Goal: Book appointment/travel/reservation

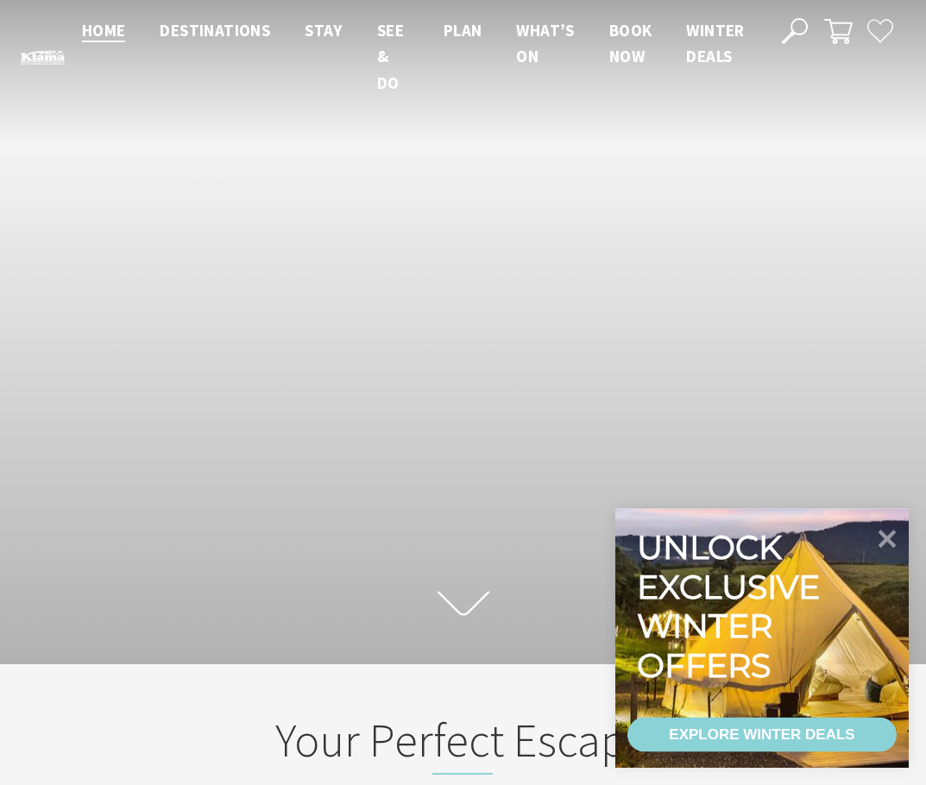
scroll to position [286, 913]
click at [889, 539] on icon at bounding box center [888, 540] width 18 height 18
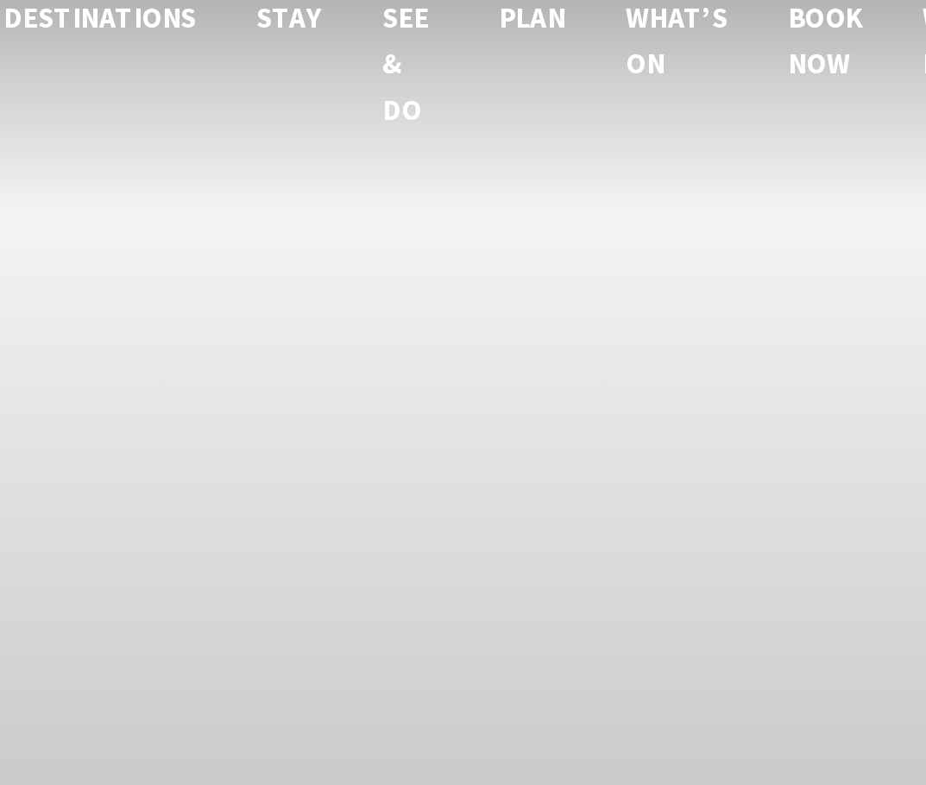
scroll to position [0, 0]
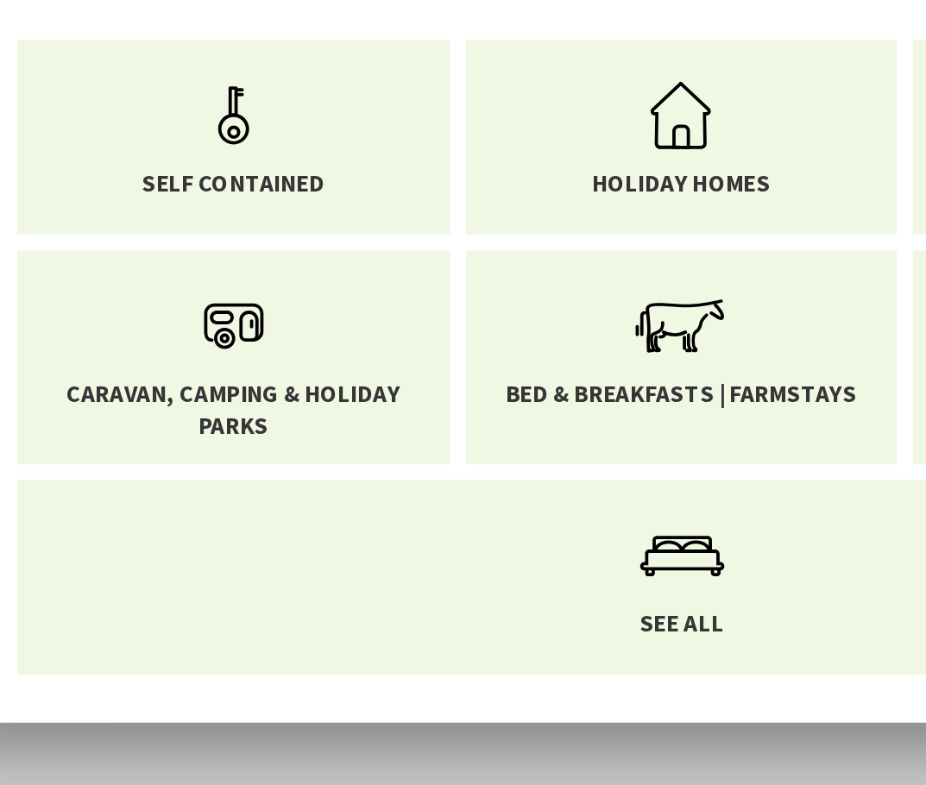
click at [203, 230] on link "Caravan, Camping & Holiday Parks" at bounding box center [214, 275] width 208 height 90
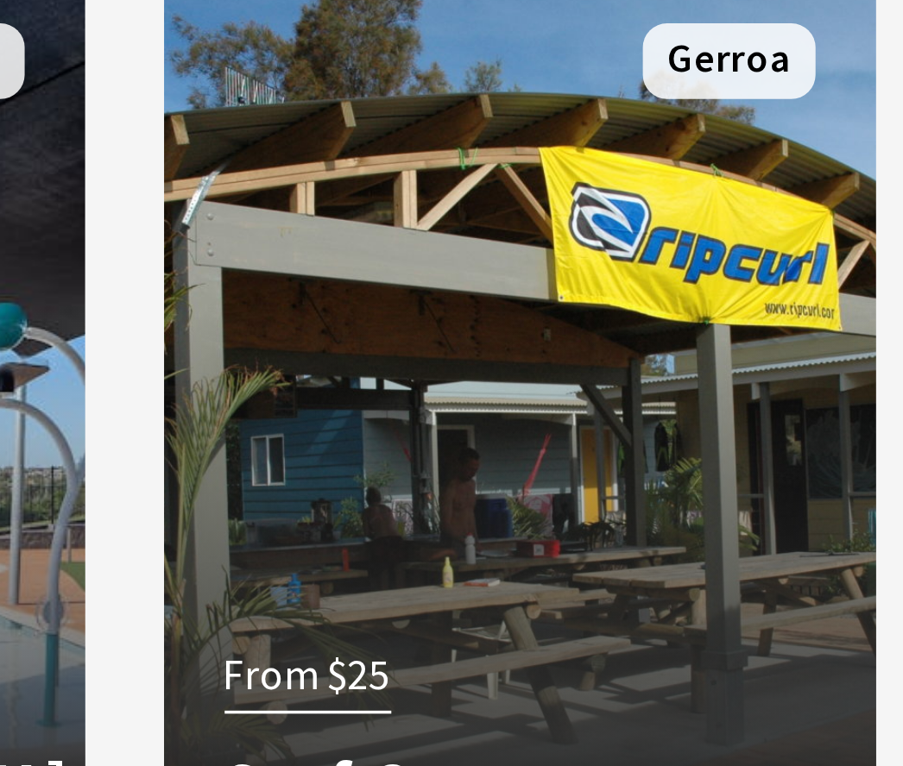
scroll to position [1311, 0]
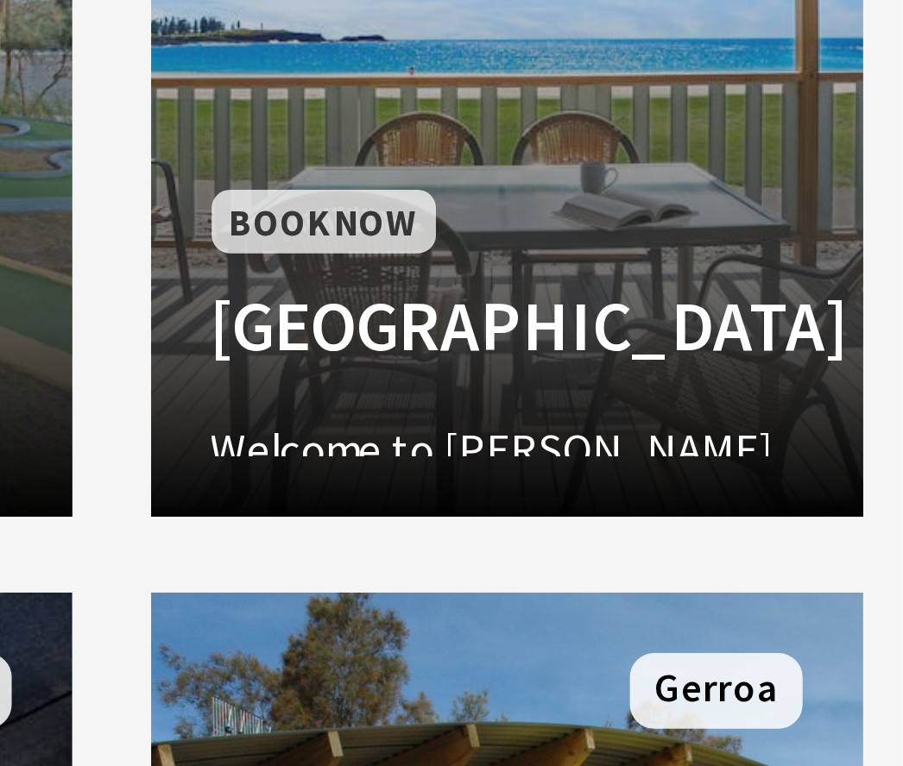
click at [689, 400] on div "Book Now [GEOGRAPHIC_DATA] Welcome to [GEOGRAPHIC_DATA] on the [GEOGRAPHIC_DATA…" at bounding box center [791, 439] width 204 height 79
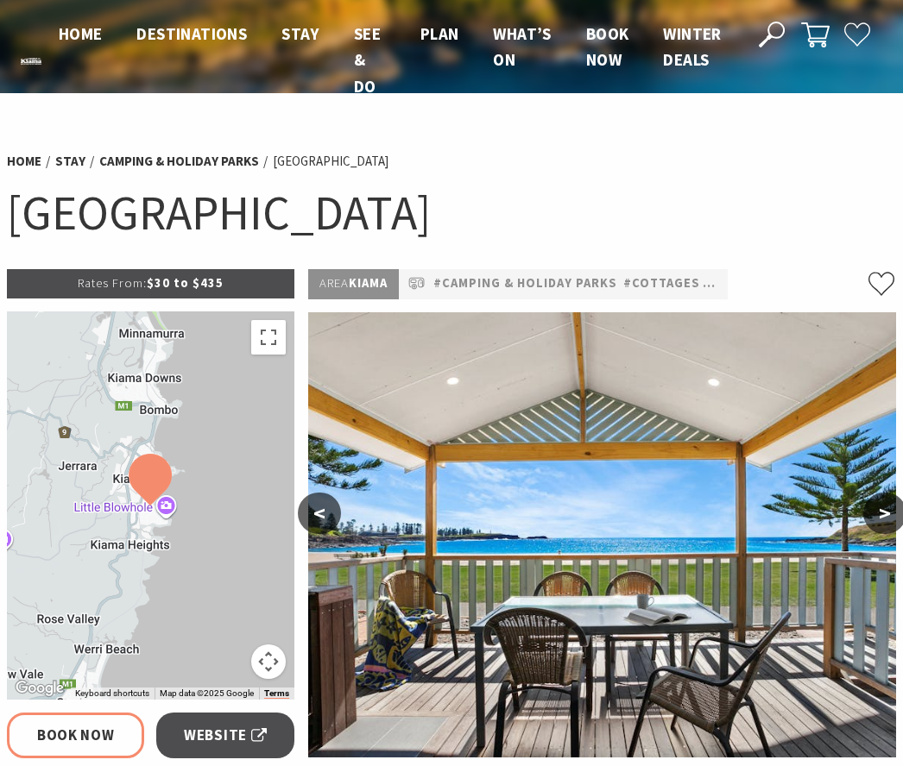
select select "3"
select select "2"
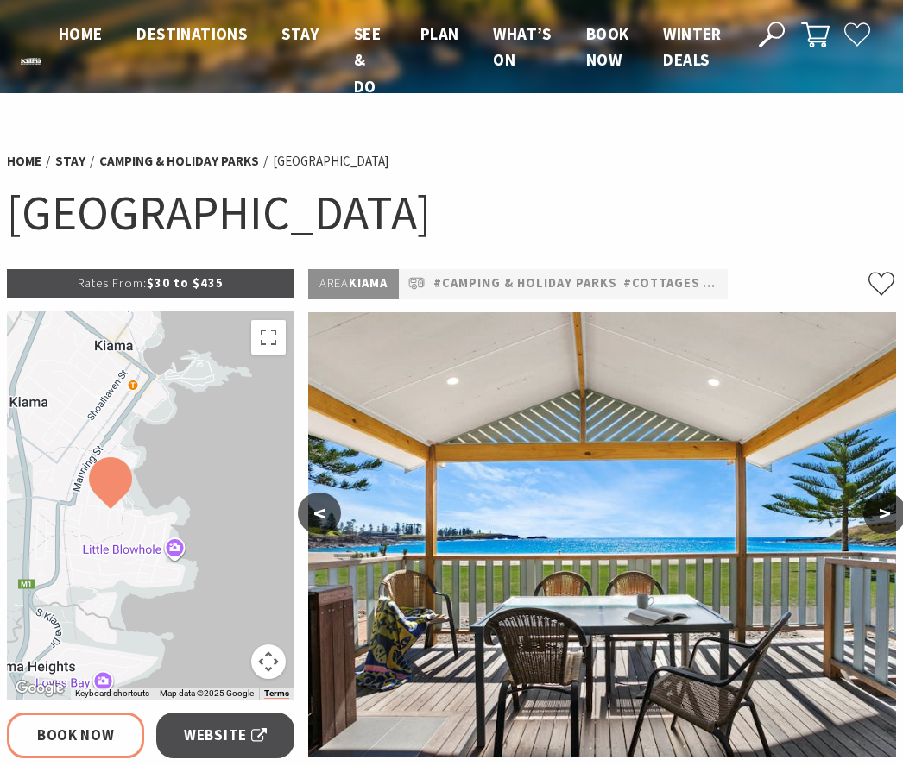
click at [867, 526] on img at bounding box center [602, 534] width 589 height 445
click at [895, 519] on button ">" at bounding box center [884, 513] width 43 height 41
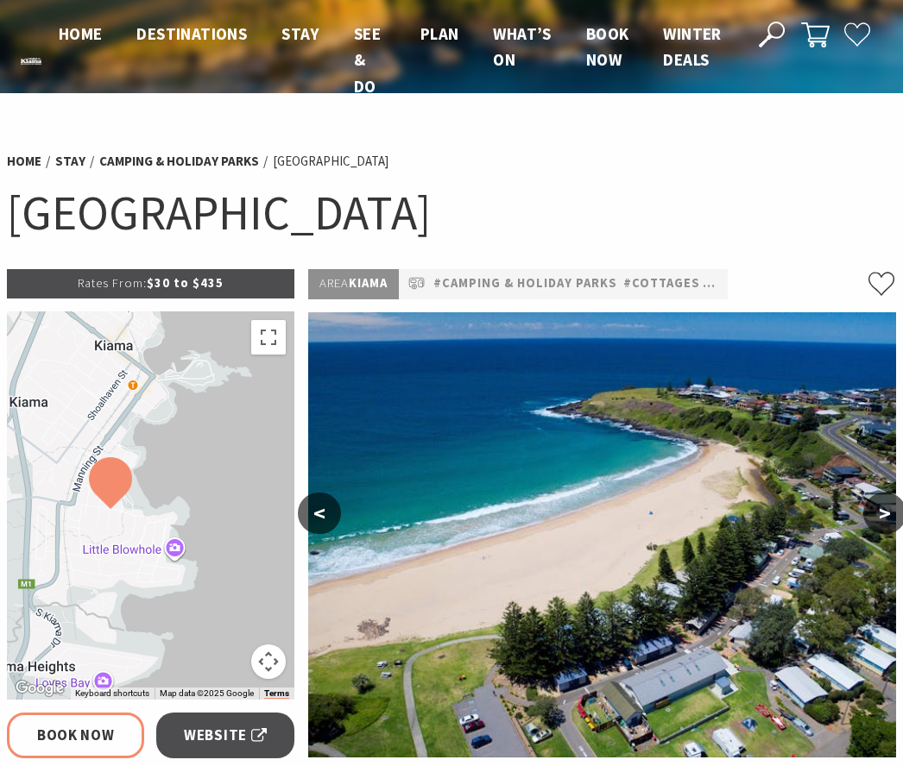
click at [884, 517] on button ">" at bounding box center [884, 513] width 43 height 41
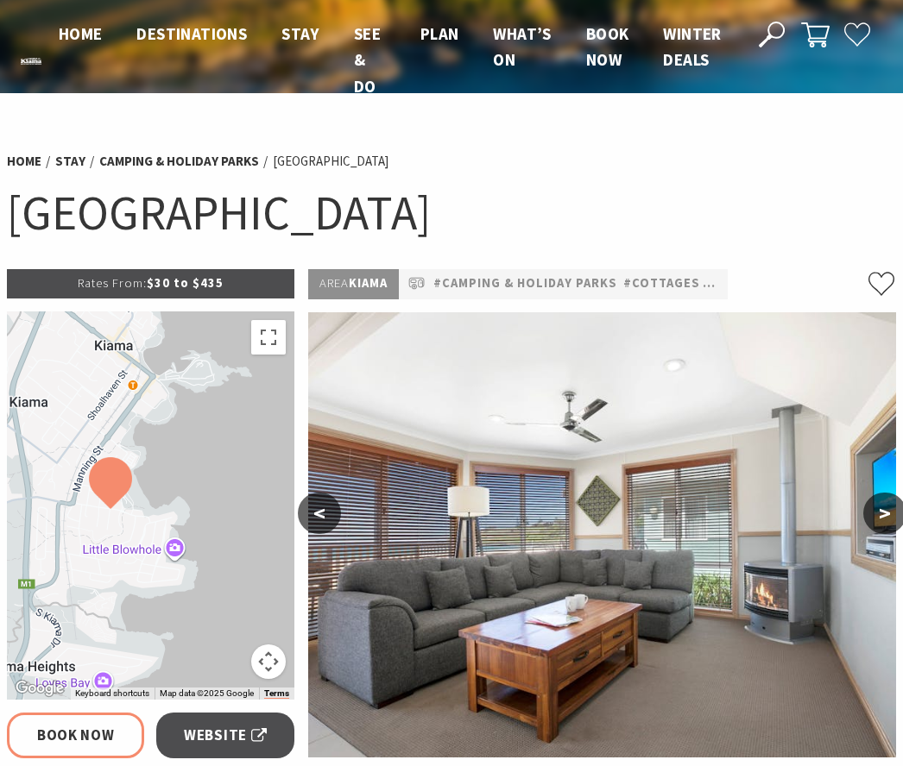
click at [892, 513] on button ">" at bounding box center [884, 513] width 43 height 41
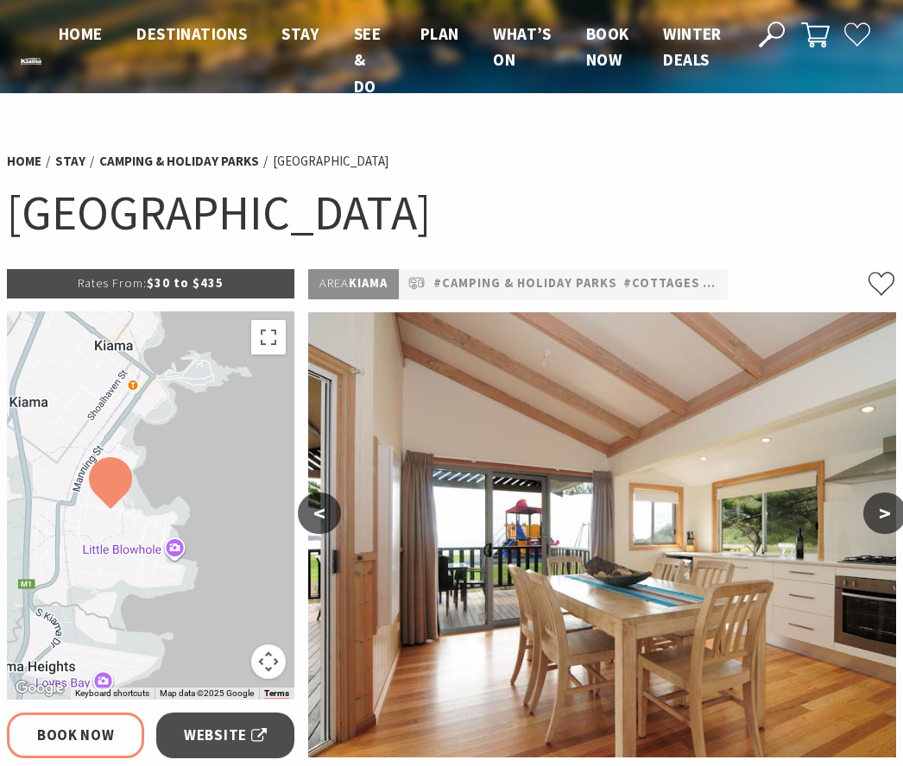
click at [881, 521] on button ">" at bounding box center [884, 513] width 43 height 41
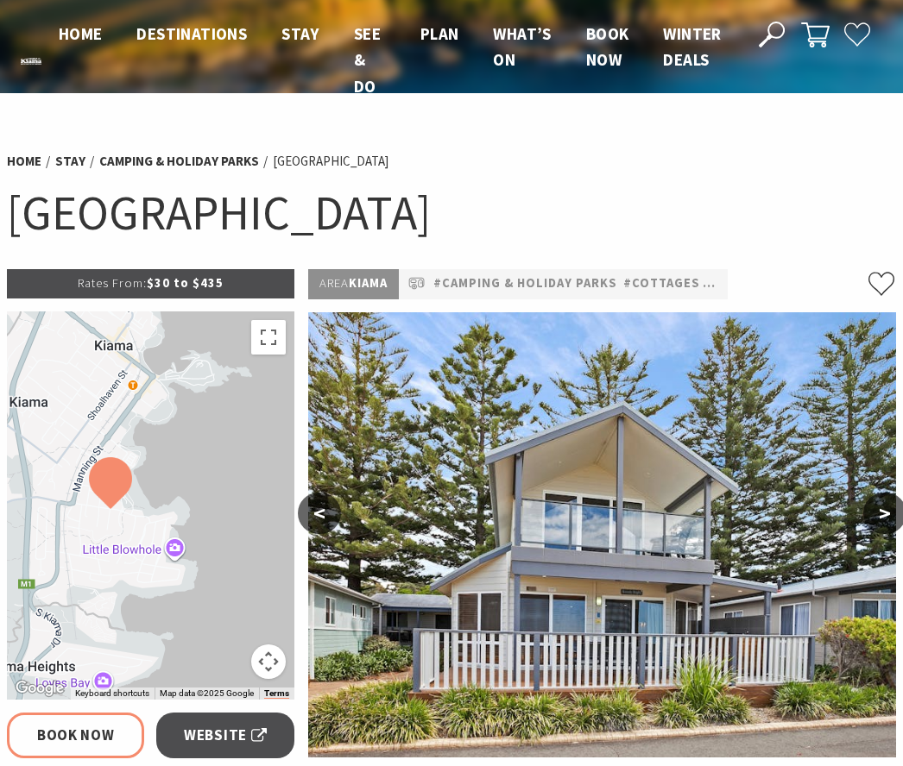
click at [892, 514] on button ">" at bounding box center [884, 513] width 43 height 41
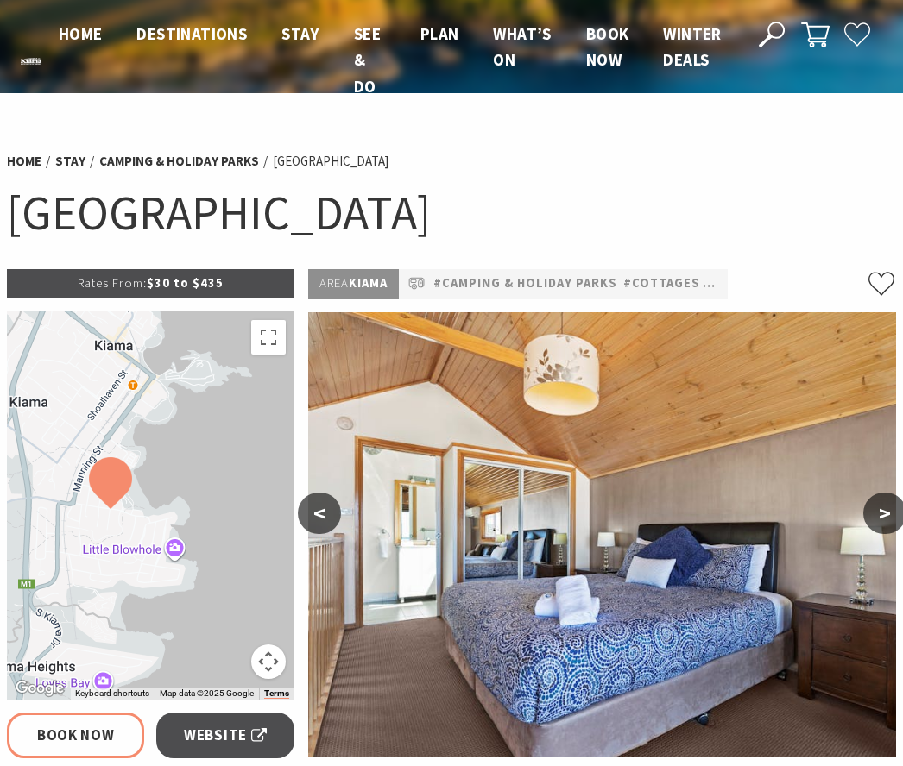
click at [873, 523] on button ">" at bounding box center [884, 513] width 43 height 41
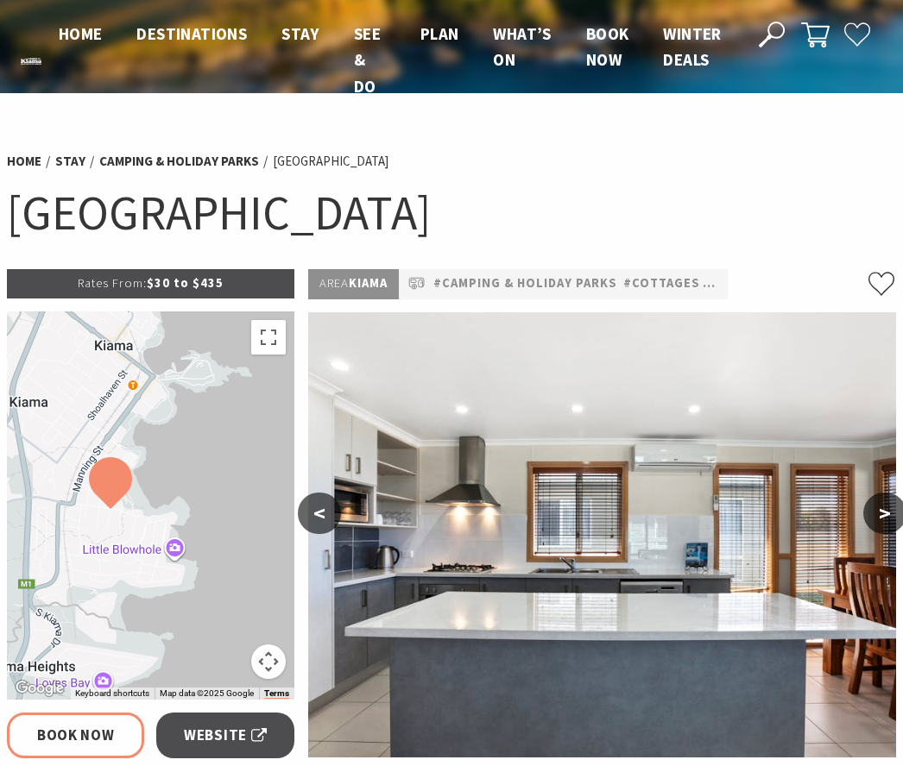
click at [895, 513] on button ">" at bounding box center [884, 513] width 43 height 41
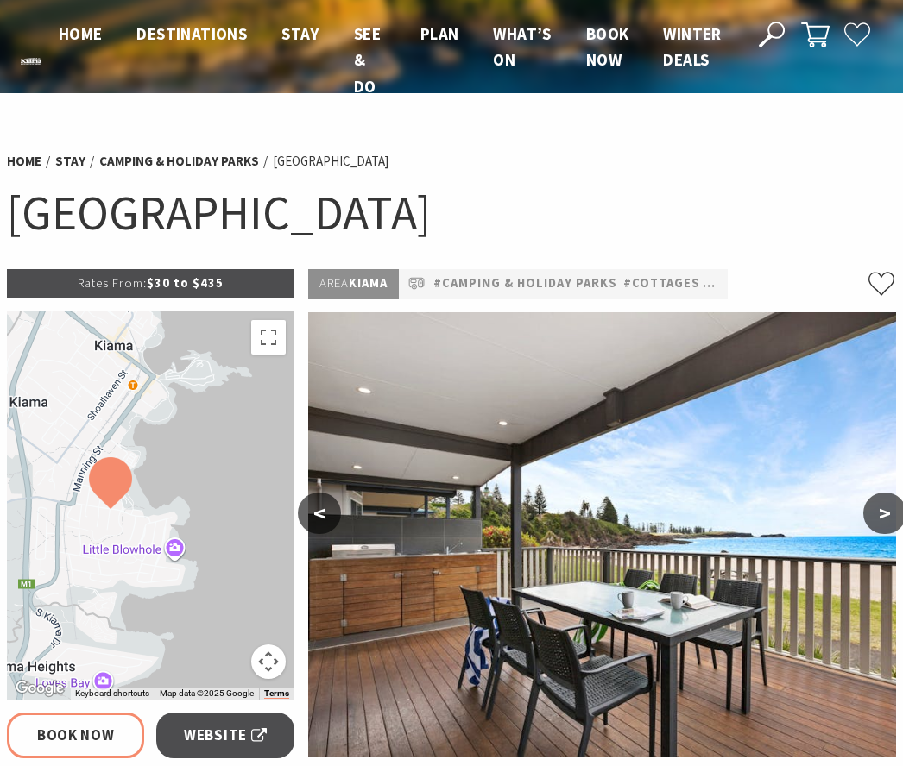
click at [899, 506] on button ">" at bounding box center [884, 513] width 43 height 41
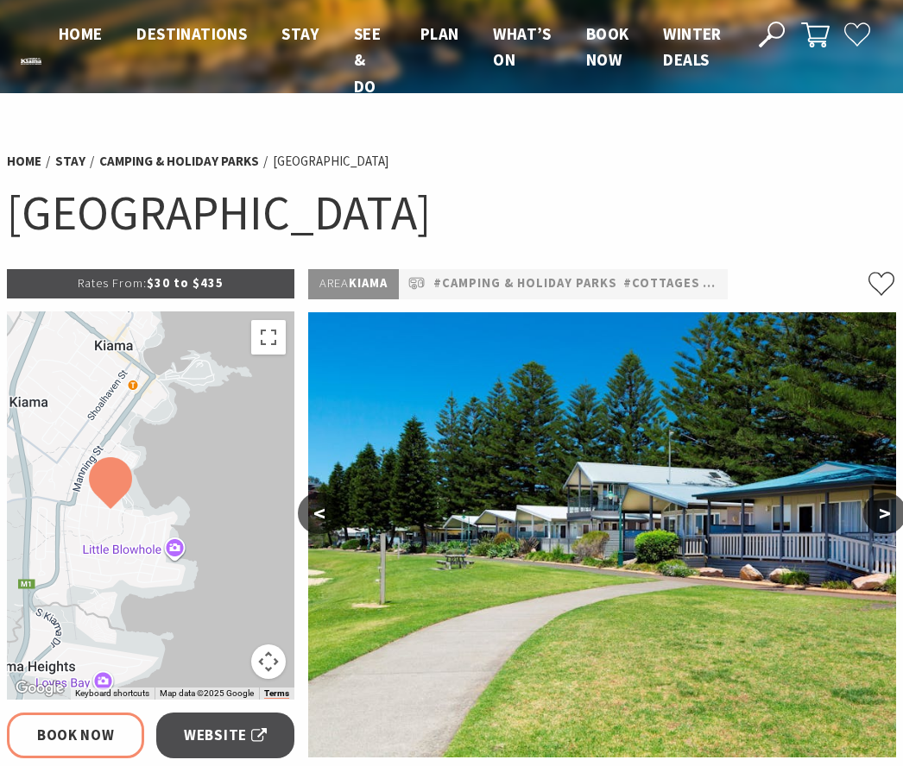
scroll to position [5, 0]
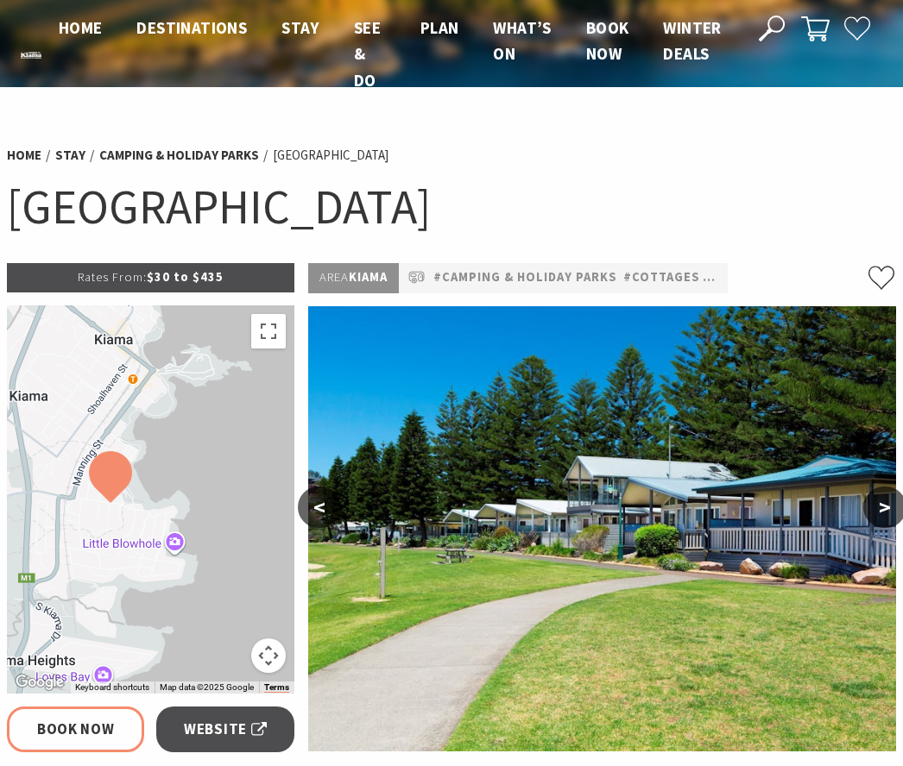
click at [659, 576] on img at bounding box center [602, 529] width 589 height 445
click at [898, 501] on button ">" at bounding box center [884, 508] width 43 height 41
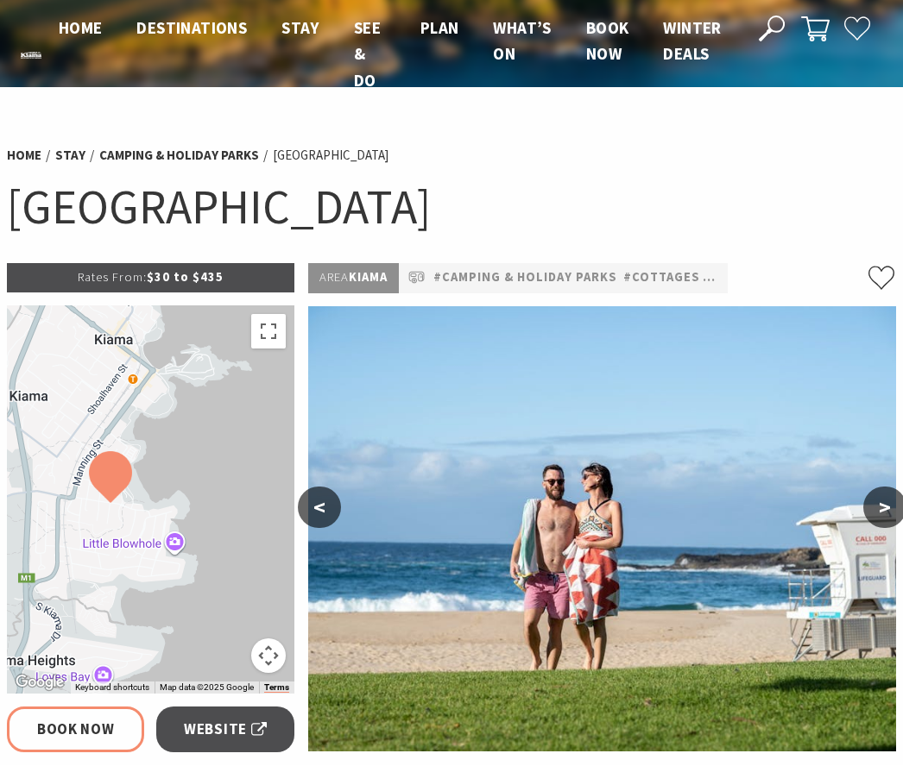
scroll to position [6, 0]
click at [898, 504] on button ">" at bounding box center [884, 507] width 43 height 41
click at [886, 510] on button ">" at bounding box center [884, 507] width 43 height 41
click at [895, 507] on button ">" at bounding box center [884, 507] width 43 height 41
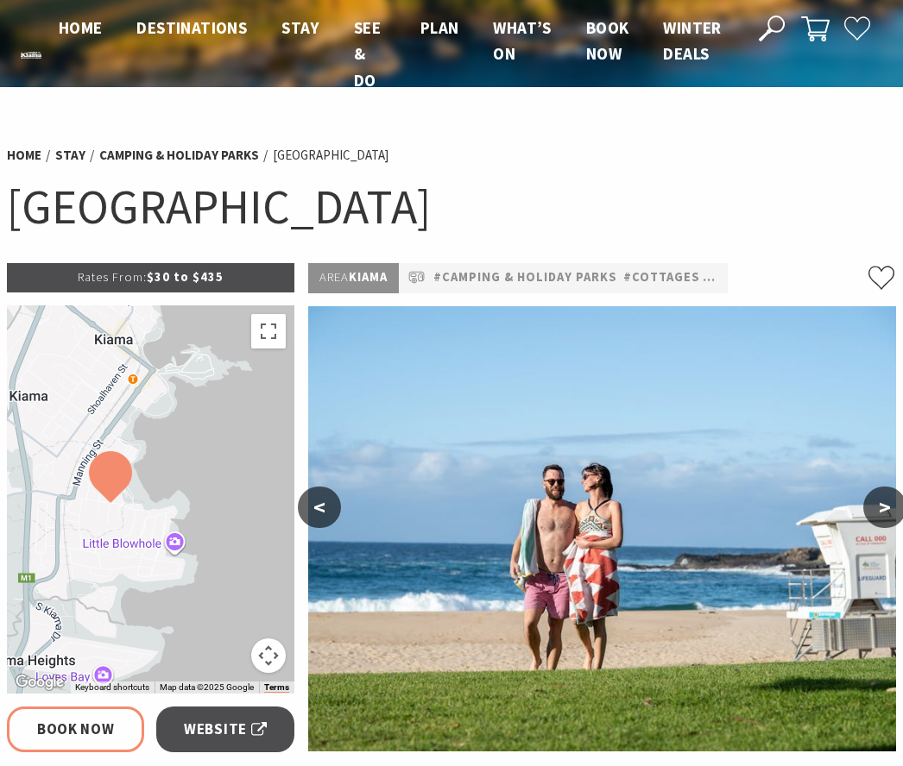
click at [901, 501] on button ">" at bounding box center [884, 507] width 43 height 41
click at [223, 533] on div at bounding box center [150, 500] width 287 height 388
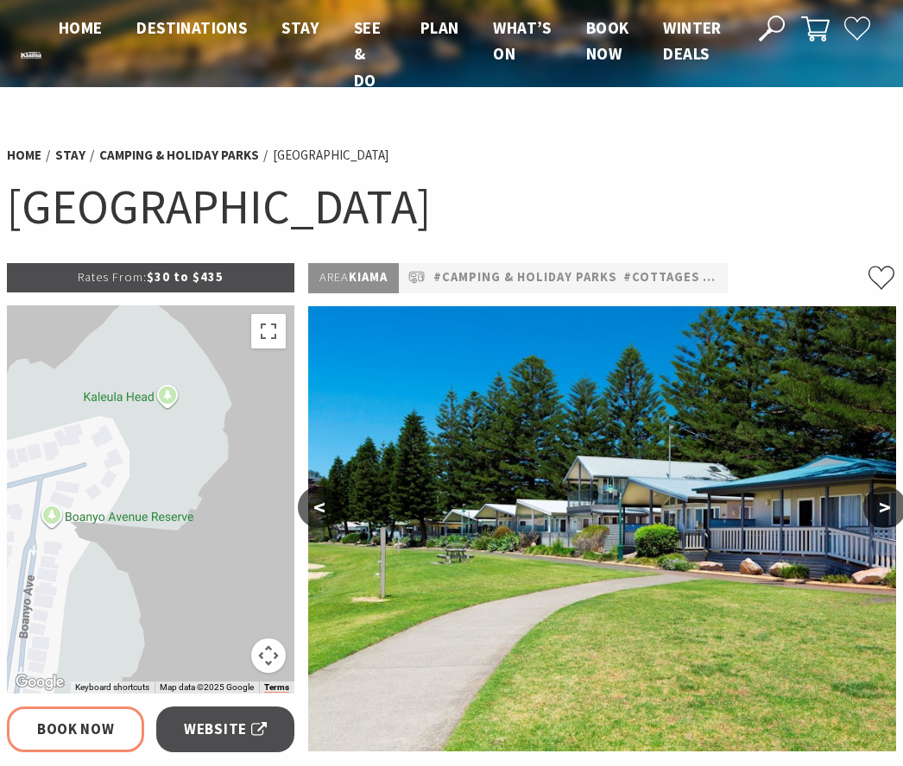
click at [255, 274] on p "Rates From: $30 to $435" at bounding box center [150, 277] width 287 height 28
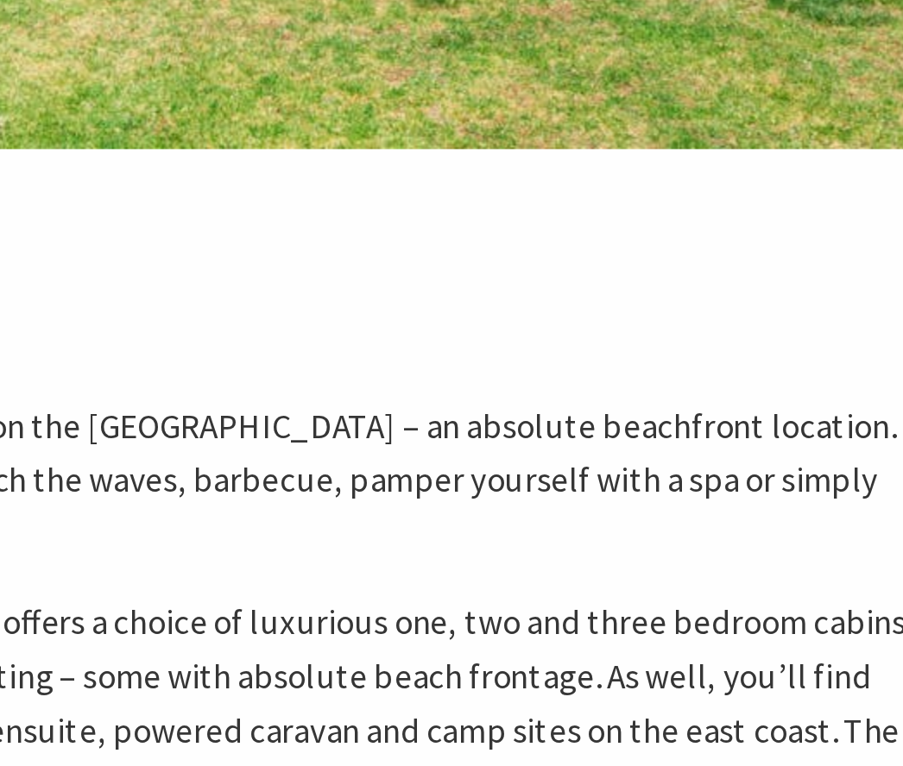
scroll to position [394, 3]
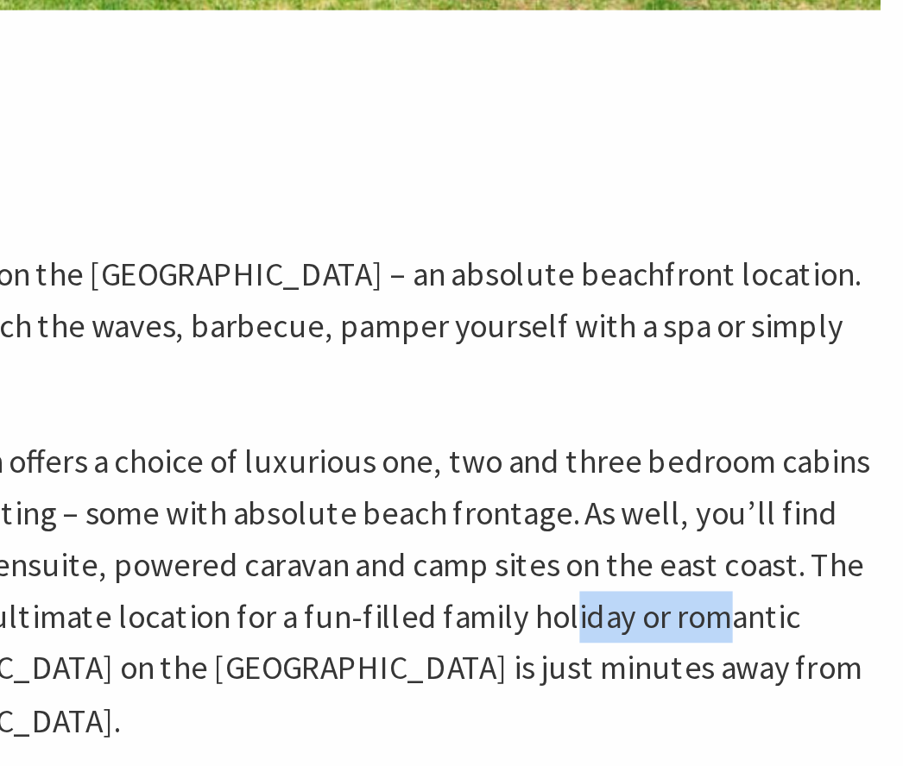
click at [400, 295] on div "Area Kiama #Camping & Holiday Parks #Cottages #Pet Friendly < > Welcome to Kend…" at bounding box center [599, 521] width 602 height 1293
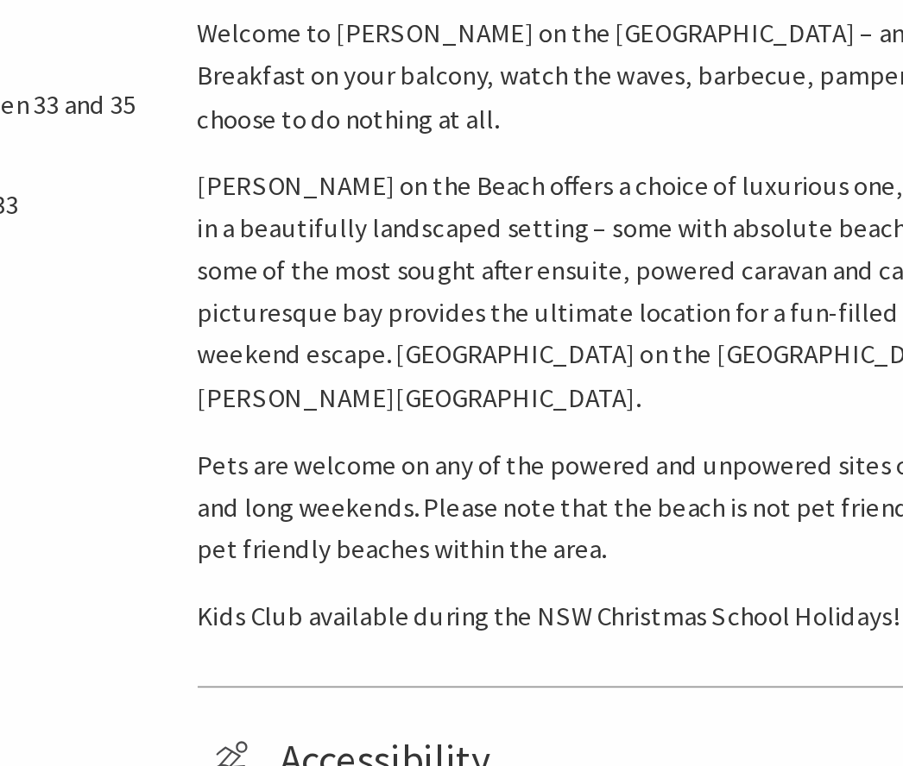
scroll to position [559, 3]
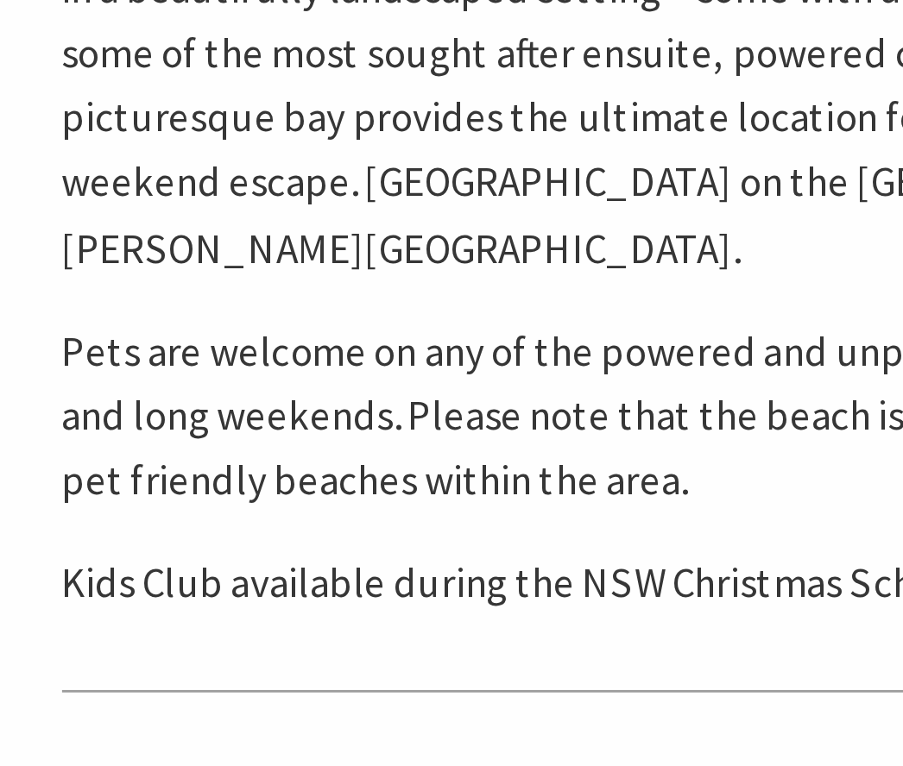
click at [306, 306] on div "Welcome to Kendalls on the Beach Holiday Park – an absolute beachfront location…" at bounding box center [599, 479] width 588 height 346
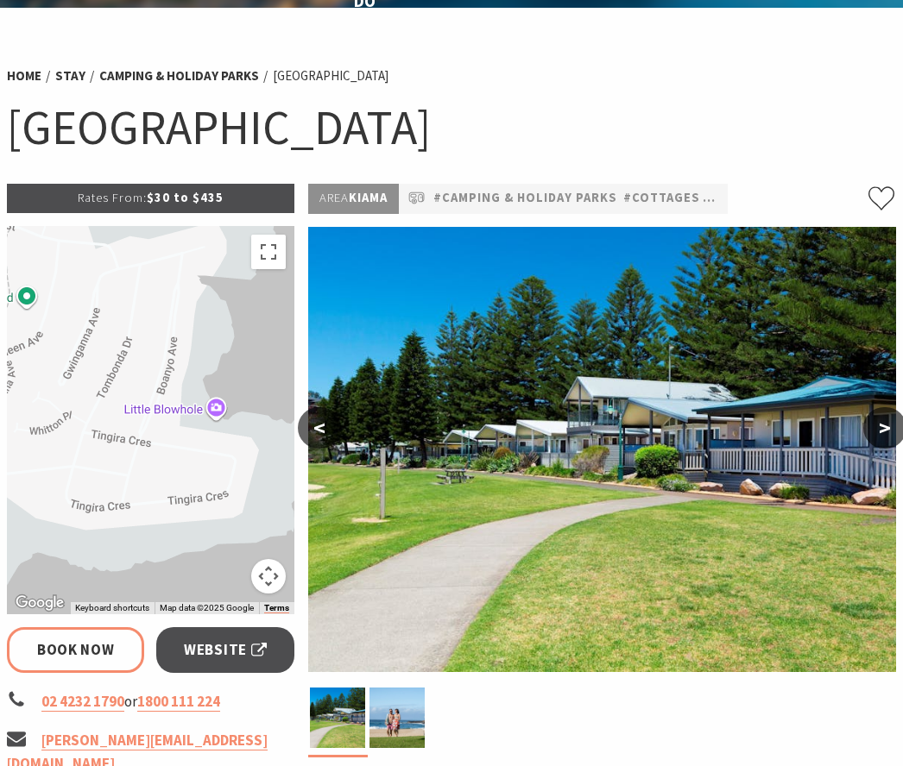
scroll to position [0, 0]
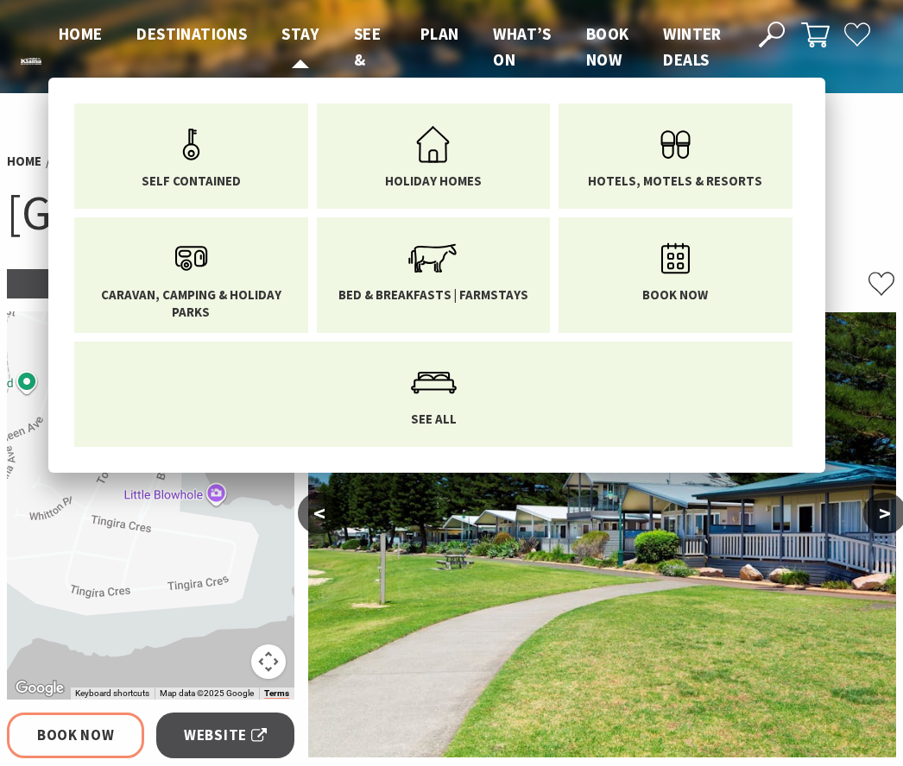
click at [697, 278] on icon "Main Menu" at bounding box center [675, 258] width 56 height 56
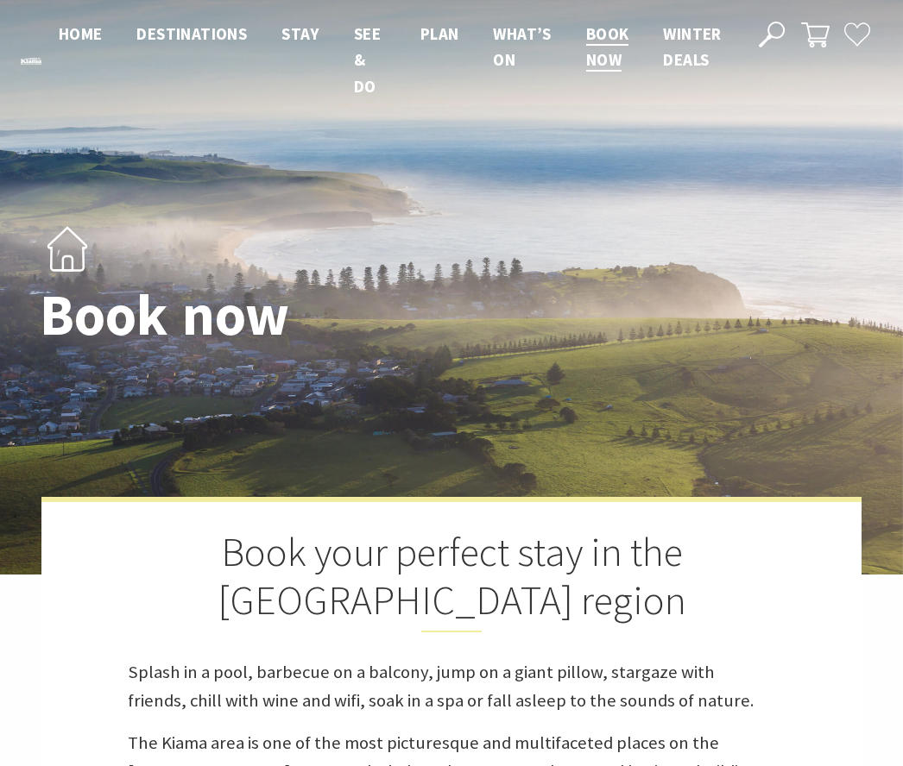
select select "3"
select select "2"
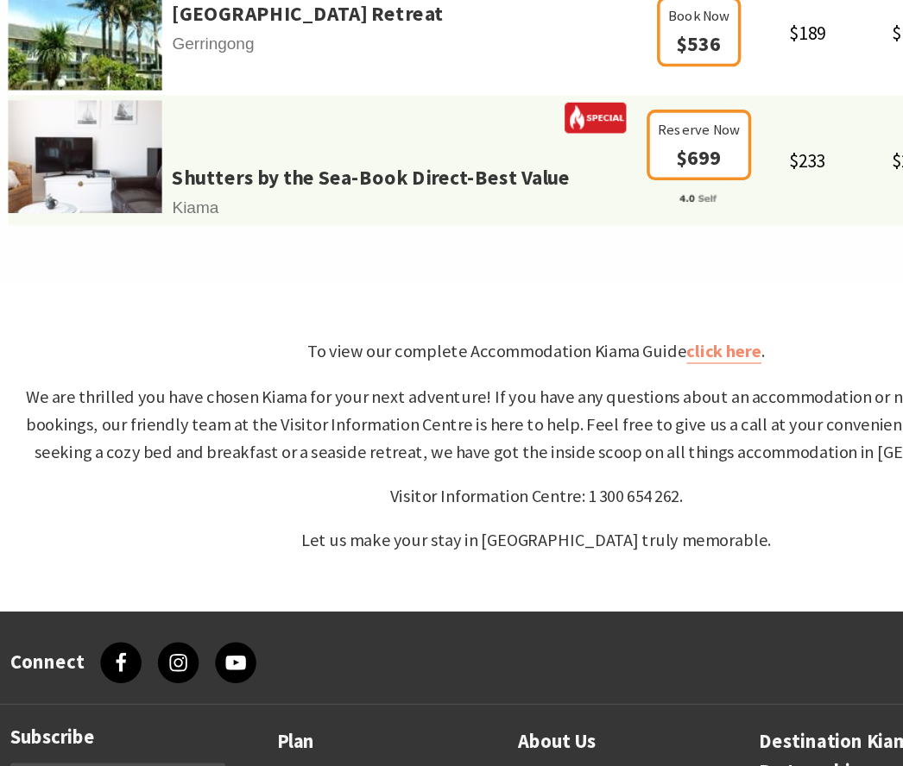
scroll to position [1132, 0]
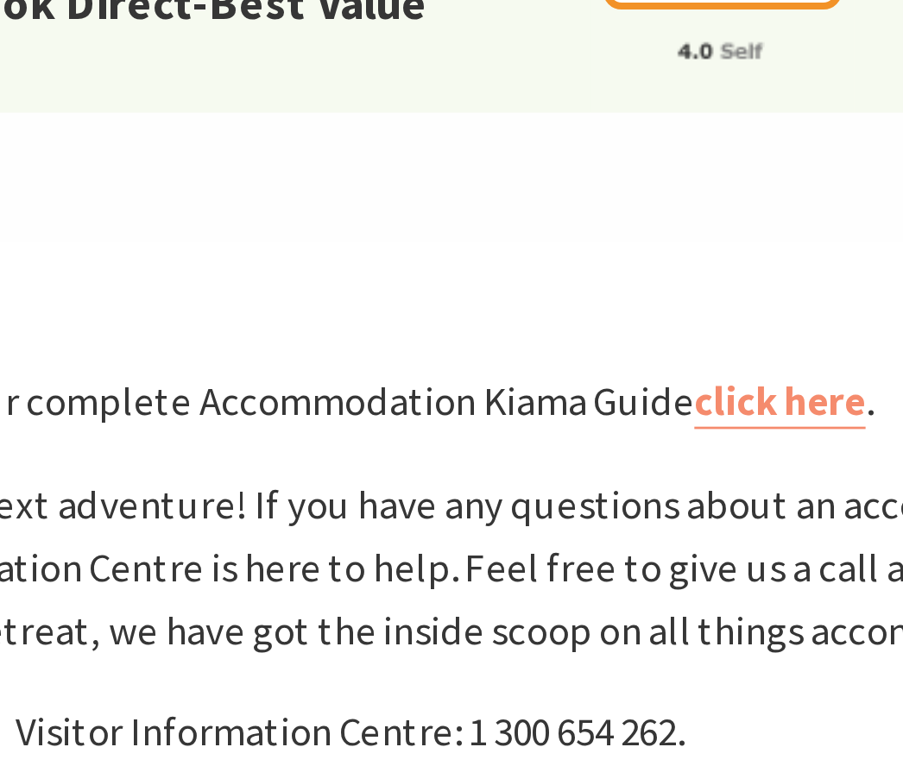
click at [578, 344] on link "click here" at bounding box center [609, 354] width 63 height 20
